Goal: Transaction & Acquisition: Download file/media

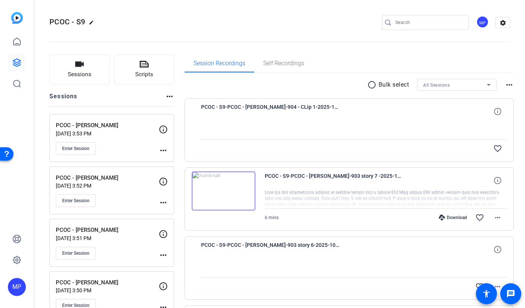
scroll to position [481, 0]
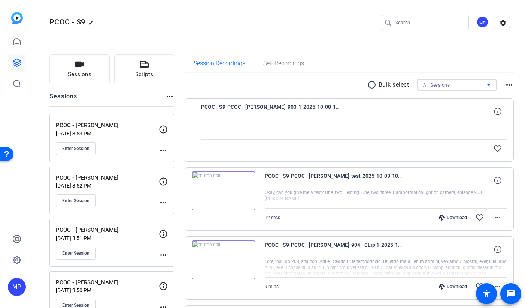
click at [462, 83] on div "All Sessions" at bounding box center [455, 84] width 64 height 9
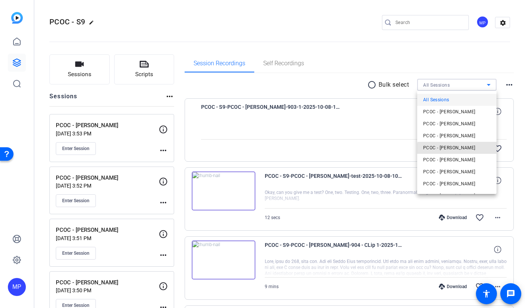
click at [462, 149] on span "PCOC - [PERSON_NAME]" at bounding box center [449, 147] width 52 height 9
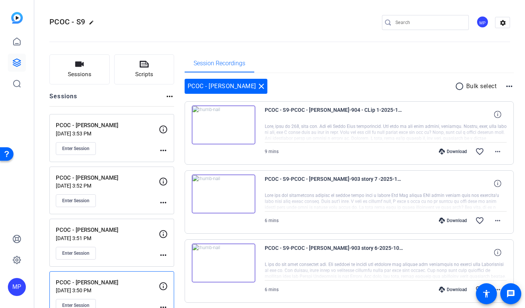
click at [456, 147] on div "Download favorite_border more_horiz" at bounding box center [422, 151] width 170 height 18
click at [459, 85] on mat-icon "radio_button_unchecked" at bounding box center [460, 86] width 11 height 9
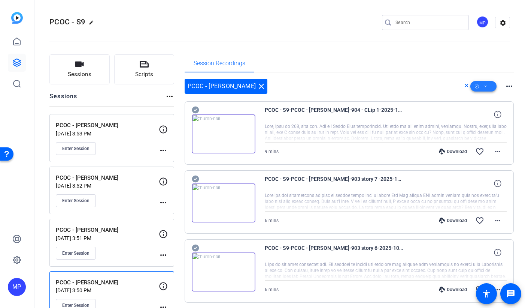
click at [490, 86] on span at bounding box center [484, 86] width 26 height 18
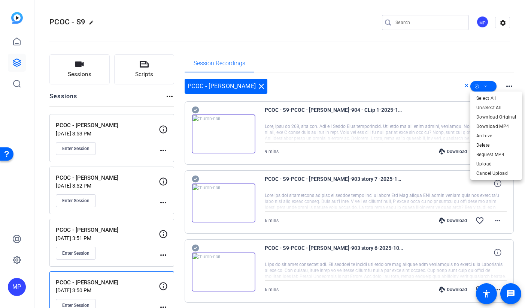
drag, startPoint x: 449, startPoint y: 61, endPoint x: 434, endPoint y: 100, distance: 41.5
click at [449, 61] on div at bounding box center [262, 154] width 525 height 308
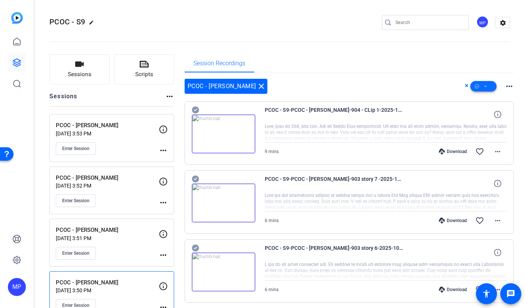
click at [488, 85] on span at bounding box center [484, 86] width 26 height 18
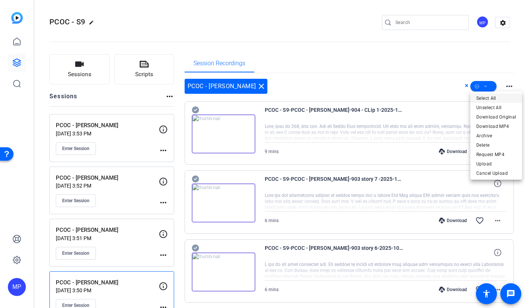
click at [490, 98] on span "Select All" at bounding box center [497, 98] width 40 height 9
click at [195, 109] on div at bounding box center [262, 154] width 525 height 308
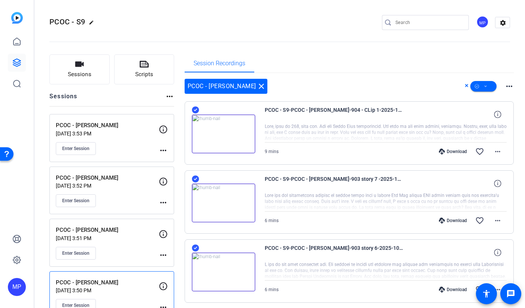
click at [196, 111] on icon at bounding box center [195, 109] width 7 height 7
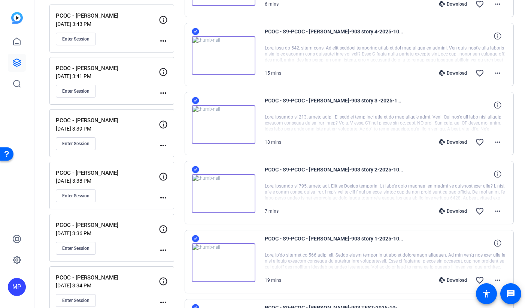
scroll to position [535, 0]
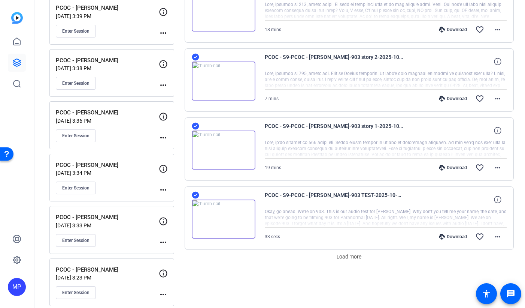
click at [197, 196] on icon at bounding box center [195, 194] width 7 height 7
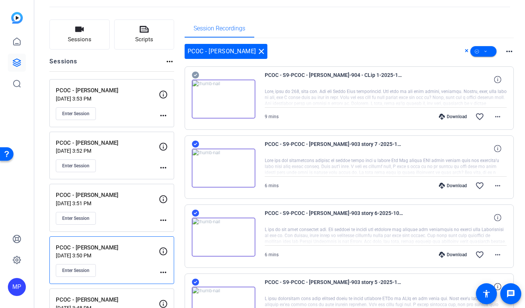
scroll to position [0, 0]
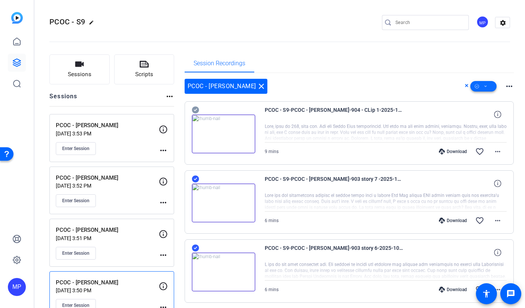
click at [486, 85] on icon at bounding box center [486, 86] width 4 height 9
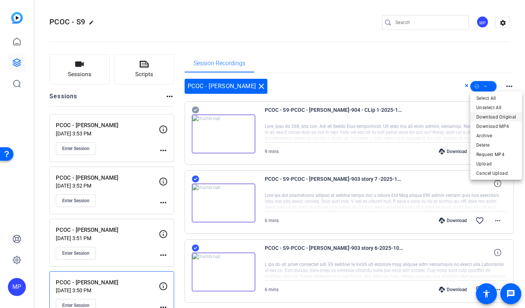
click at [492, 118] on span "Download Original" at bounding box center [497, 116] width 40 height 9
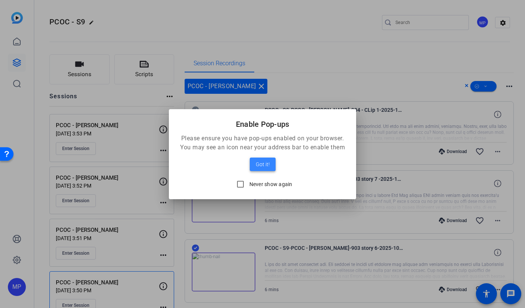
click at [265, 164] on span "Got it!" at bounding box center [263, 164] width 14 height 9
